Goal: Navigation & Orientation: Find specific page/section

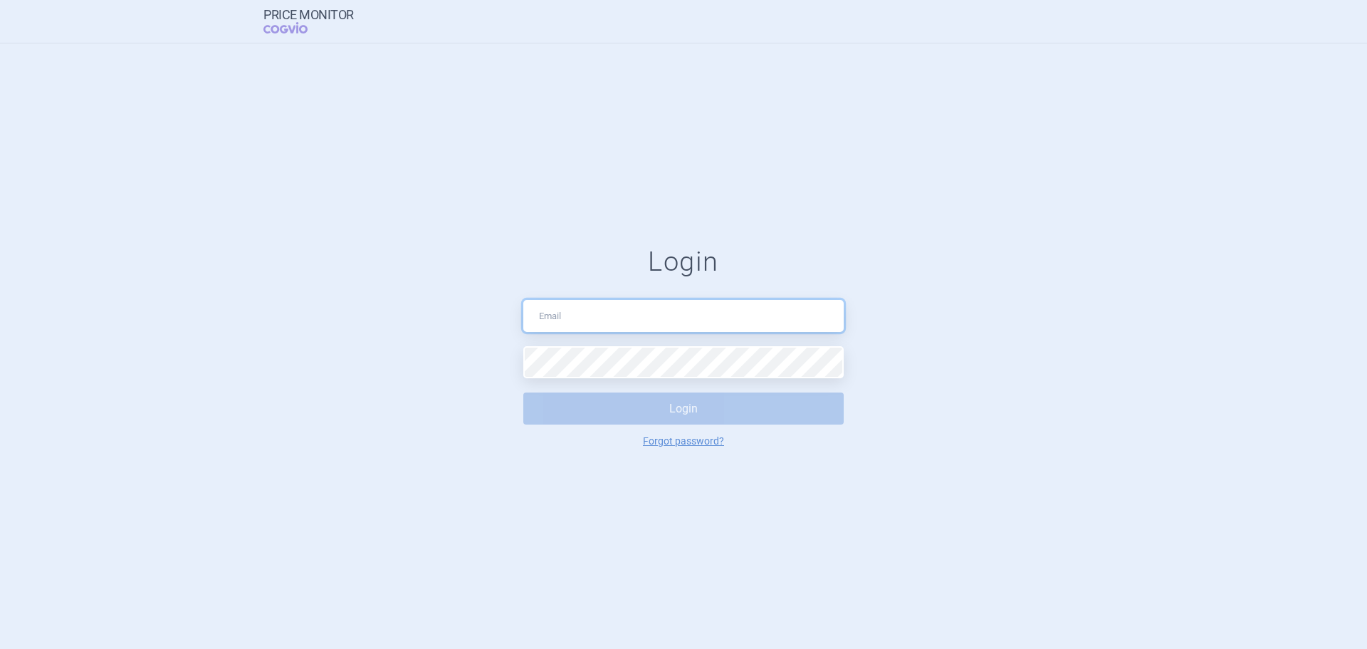
click at [587, 303] on input "text" at bounding box center [683, 316] width 320 height 32
type input "[PERSON_NAME][EMAIL_ADDRESS][PERSON_NAME][DOMAIN_NAME]"
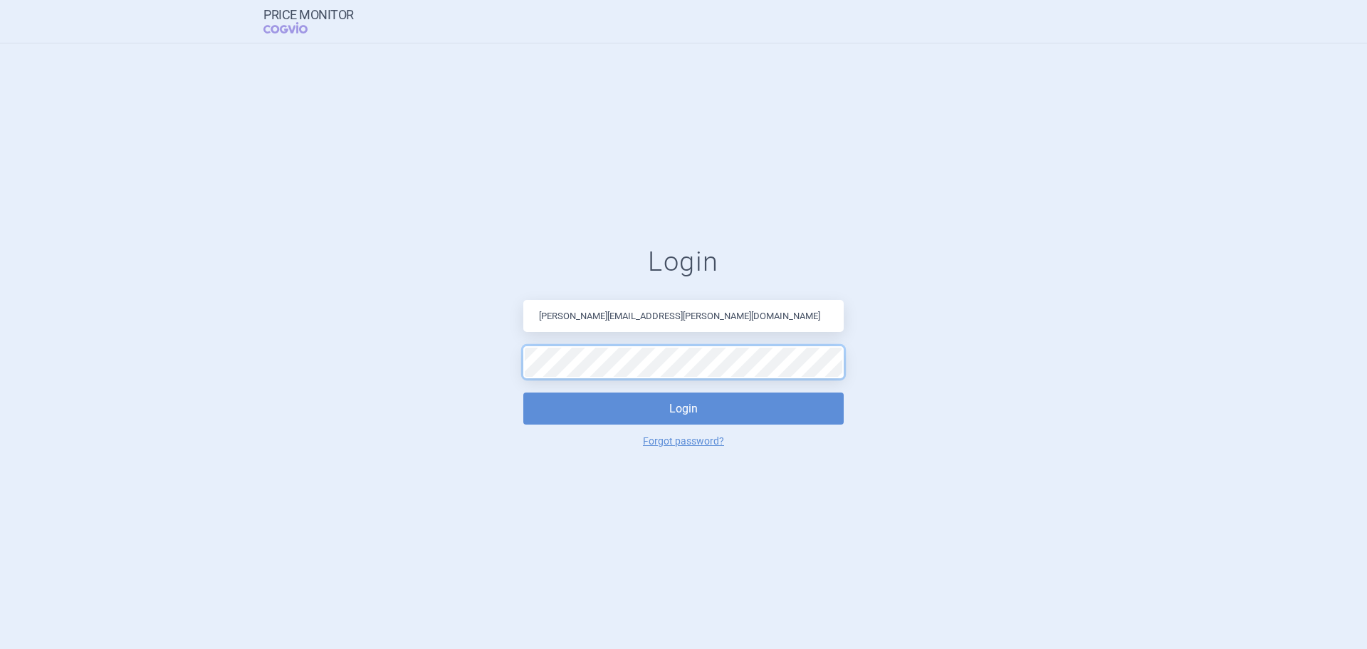
click at [523, 392] on button "Login" at bounding box center [683, 408] width 320 height 32
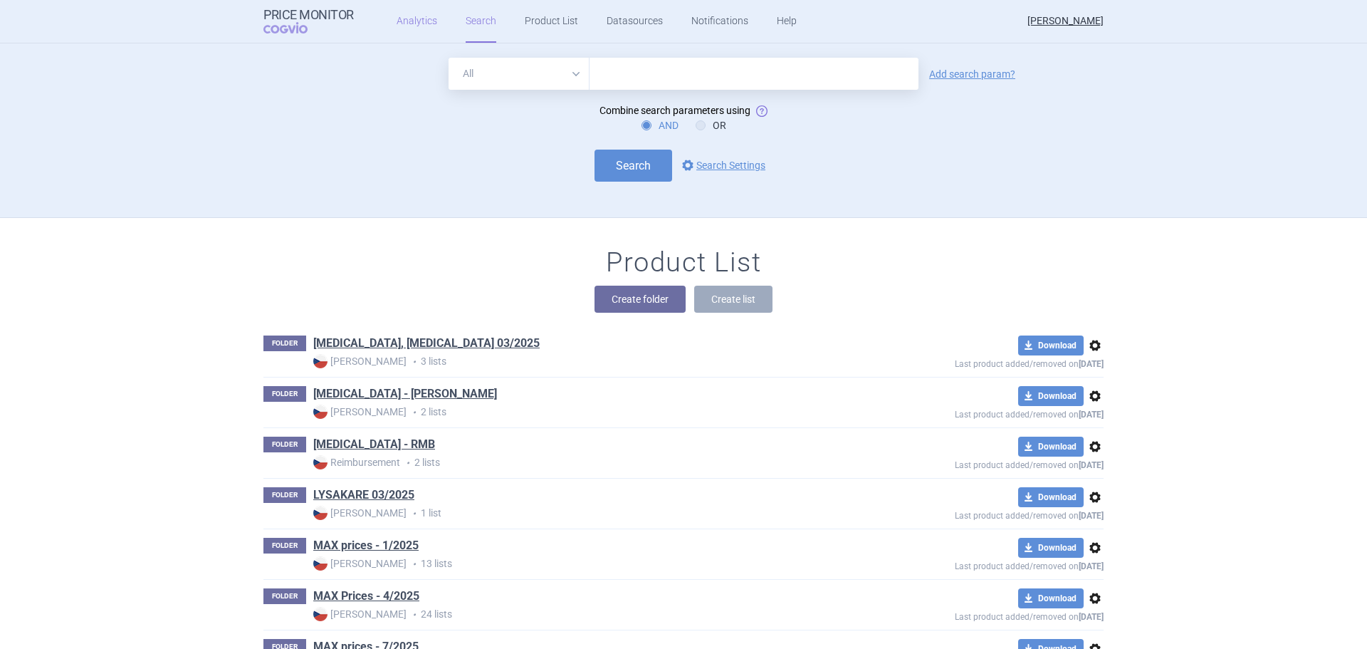
click at [411, 36] on link "Analytics" at bounding box center [417, 21] width 41 height 43
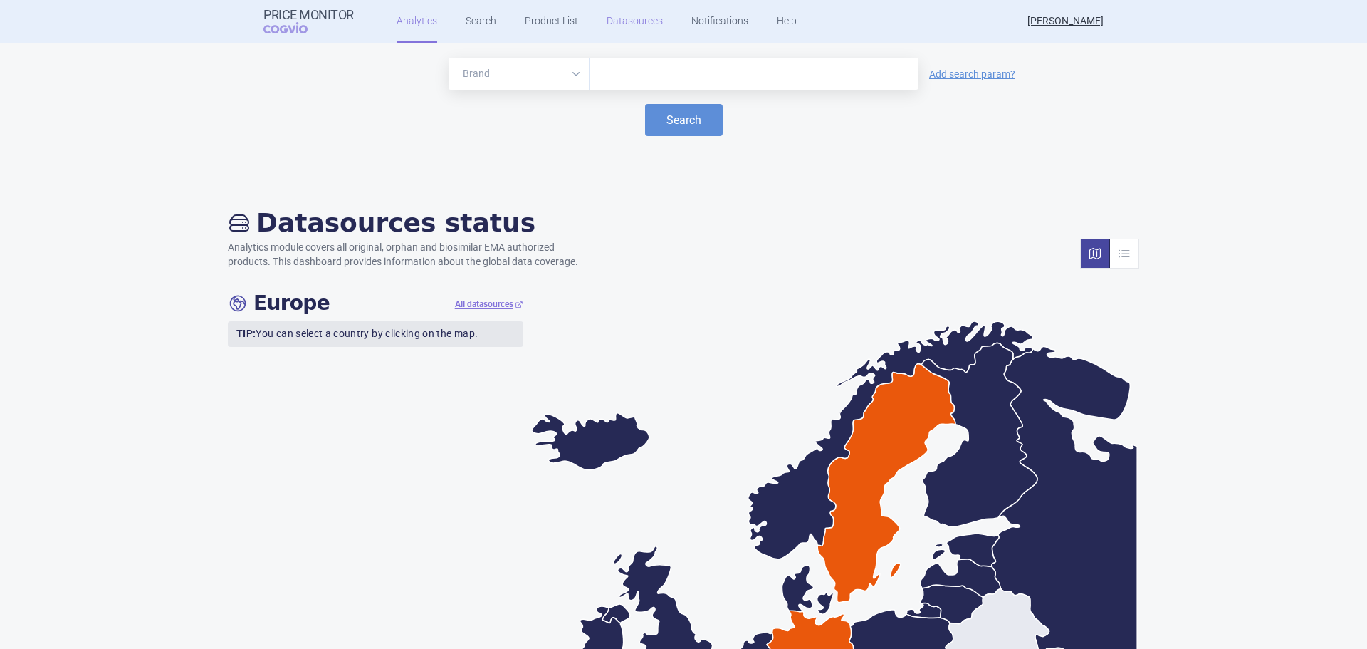
click at [630, 26] on link "Datasources" at bounding box center [635, 21] width 56 height 43
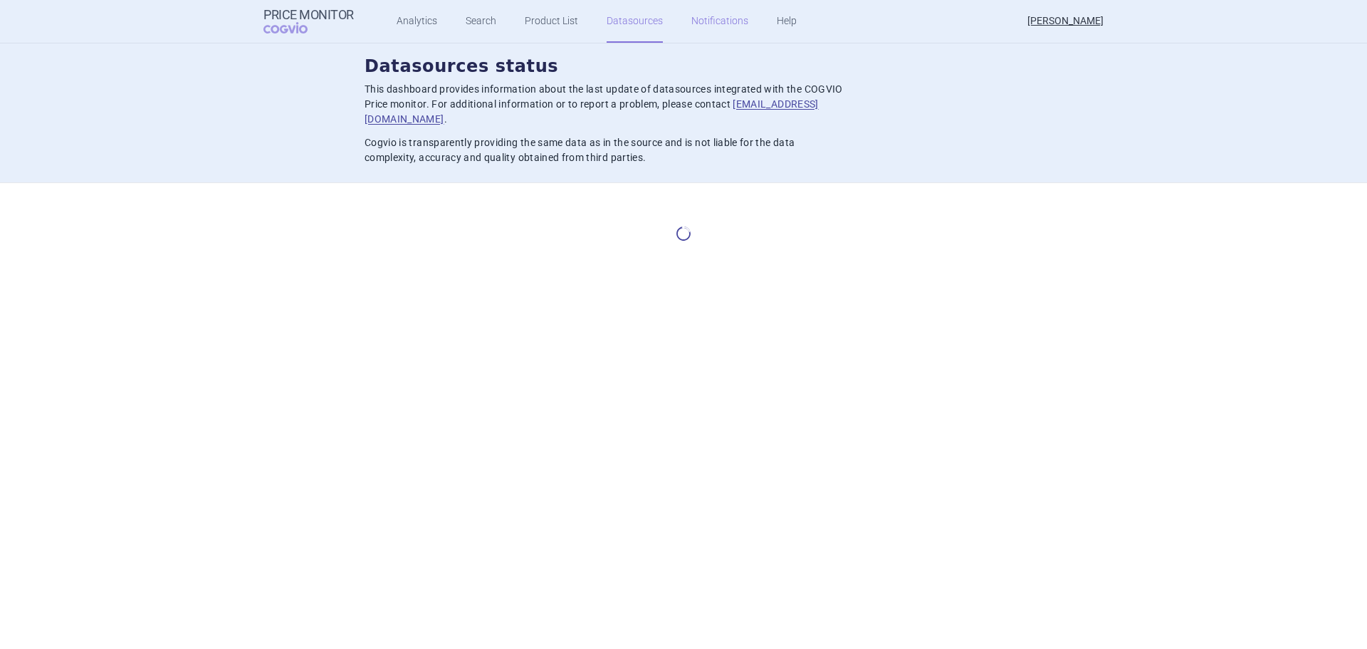
click at [729, 19] on link "Notifications" at bounding box center [719, 21] width 57 height 43
